Goal: Information Seeking & Learning: Check status

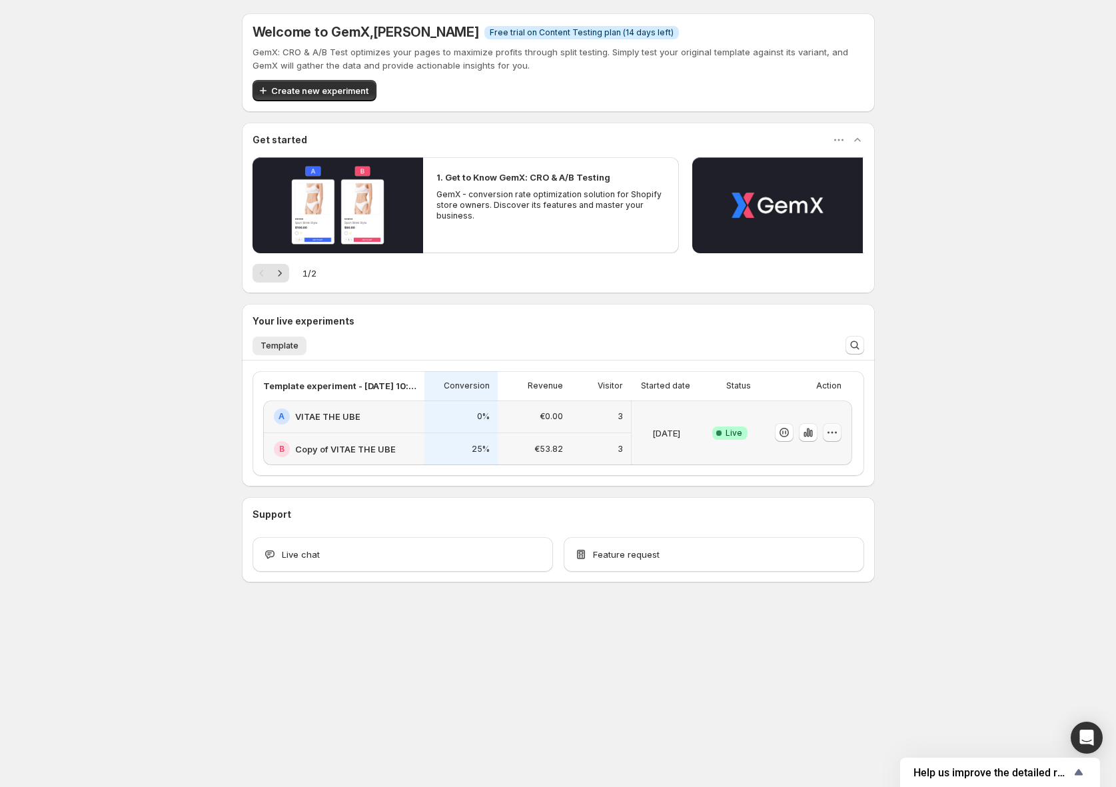
click at [838, 433] on button "button" at bounding box center [832, 432] width 19 height 19
click at [835, 455] on span "Edit" at bounding box center [844, 460] width 139 height 13
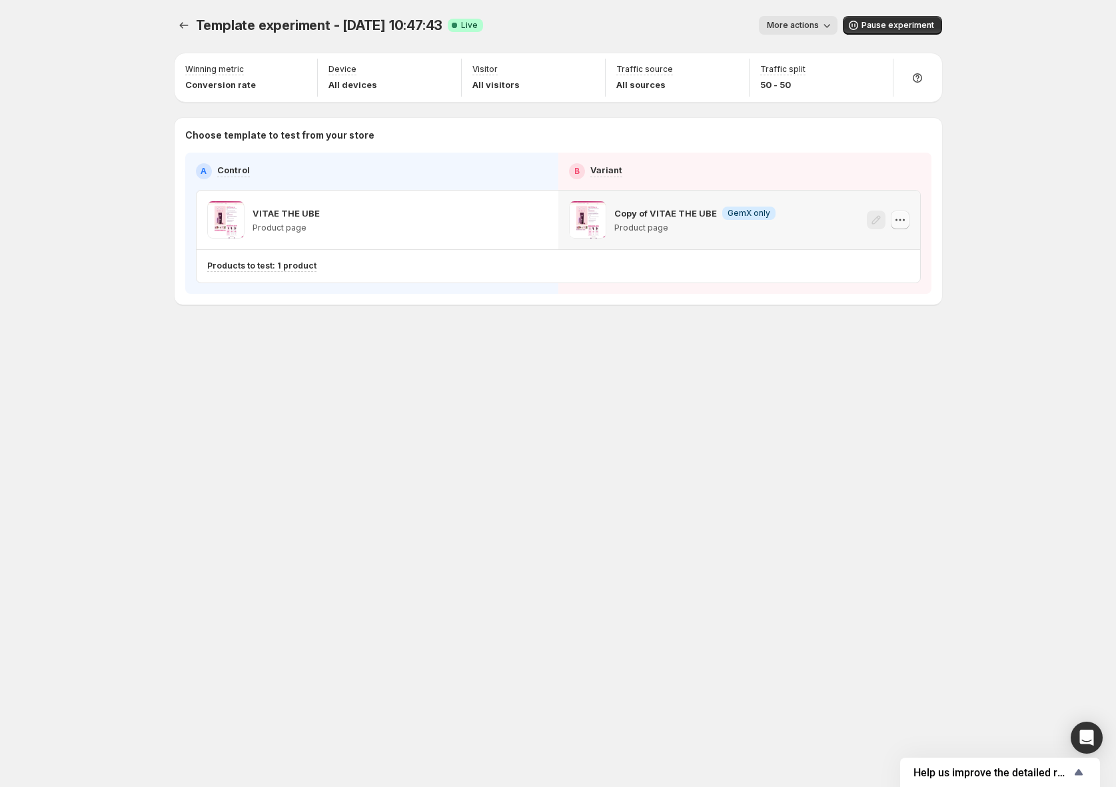
click at [903, 223] on icon "button" at bounding box center [899, 219] width 13 height 13
click at [704, 210] on p "Copy of VITAE THE UBE" at bounding box center [665, 213] width 103 height 13
click at [809, 33] on button "More actions" at bounding box center [798, 25] width 79 height 19
click at [810, 47] on span "View analytic" at bounding box center [859, 53] width 139 height 13
